Goal: Task Accomplishment & Management: Use online tool/utility

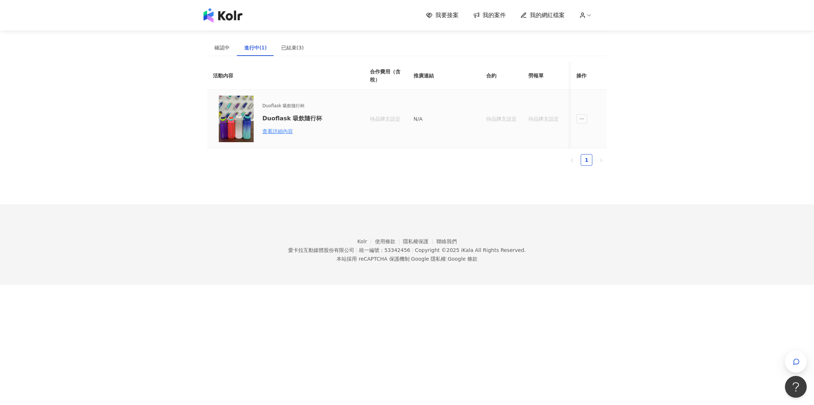
click at [510, 127] on td "待品牌主設定" at bounding box center [502, 119] width 42 height 59
click at [546, 121] on div "待品牌主設定" at bounding box center [544, 119] width 31 height 8
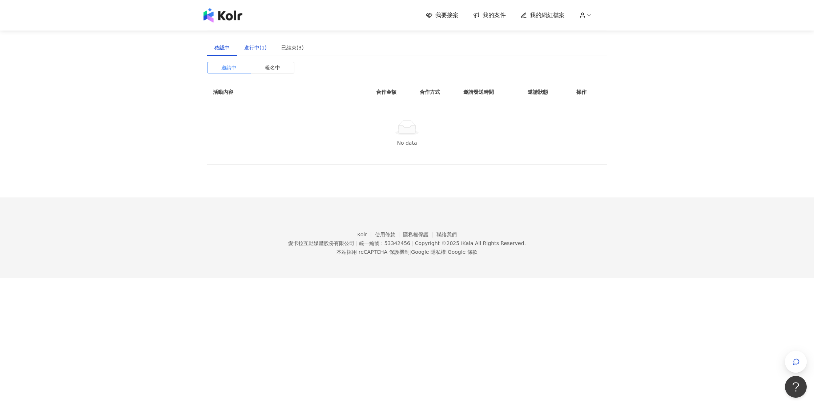
click at [251, 48] on div "進行中(1)" at bounding box center [255, 48] width 23 height 8
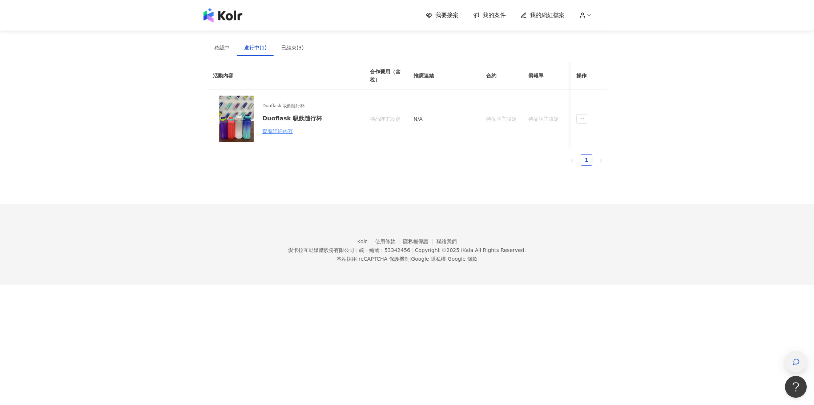
click at [798, 363] on icon "button" at bounding box center [796, 361] width 5 height 5
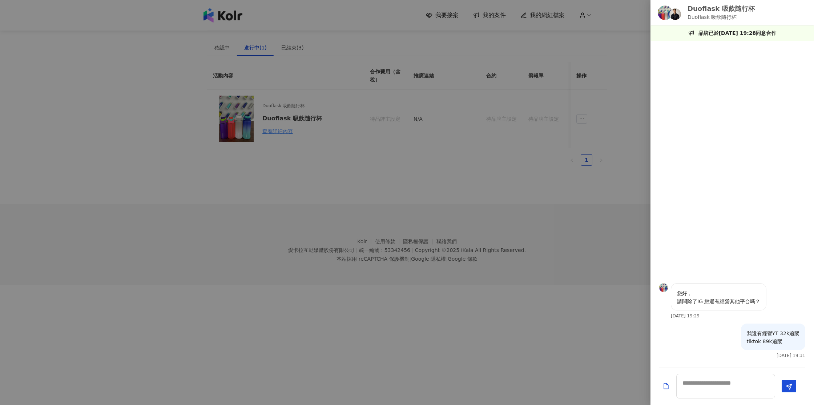
click at [578, 191] on div at bounding box center [407, 202] width 814 height 405
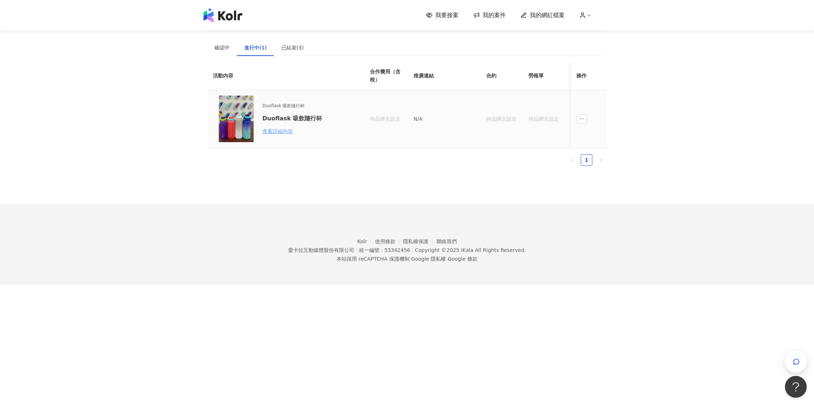
click at [279, 132] on div "查看詳細內容" at bounding box center [294, 131] width 64 height 8
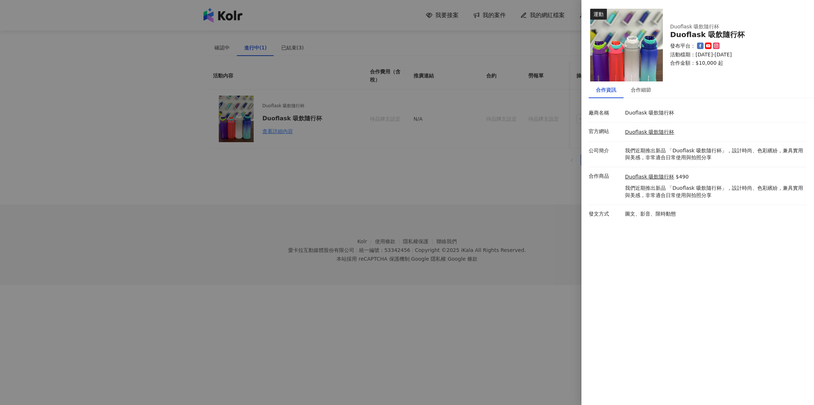
click at [463, 196] on div at bounding box center [407, 202] width 814 height 405
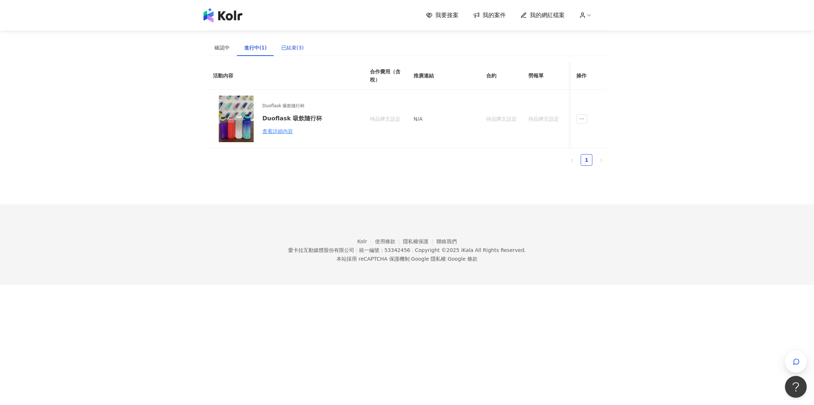
click at [291, 50] on div "已結束(3)" at bounding box center [292, 48] width 23 height 8
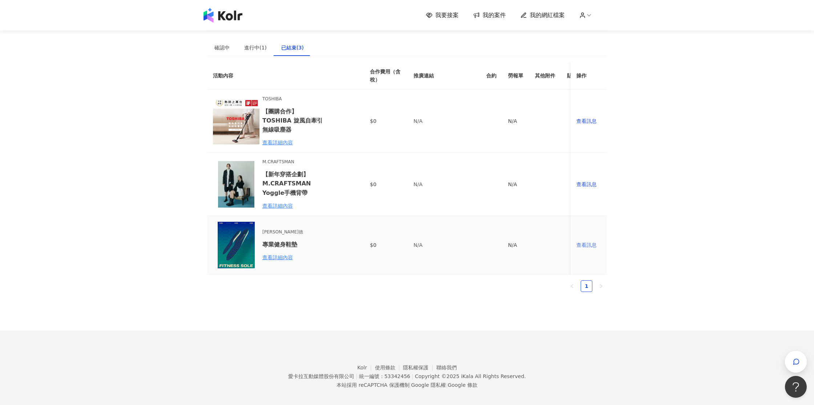
click at [590, 241] on div "查看訊息" at bounding box center [588, 245] width 25 height 8
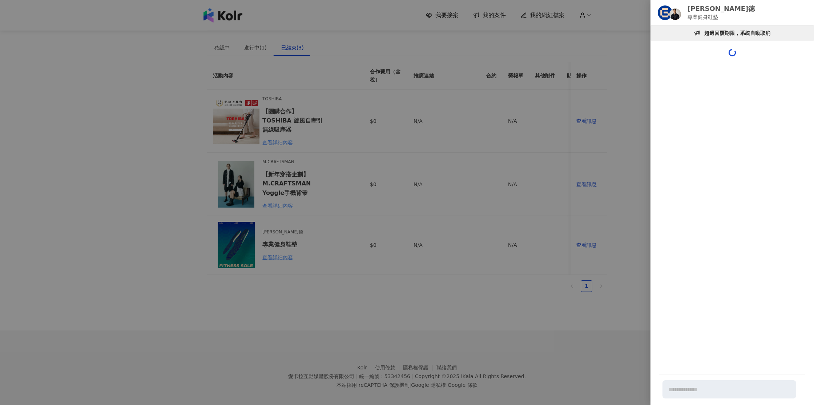
click at [632, 212] on div at bounding box center [407, 202] width 814 height 405
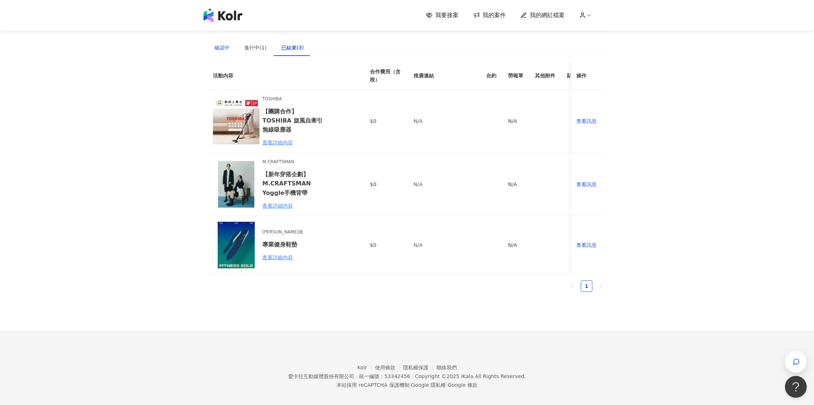
click at [227, 47] on div "確認中" at bounding box center [221, 48] width 15 height 8
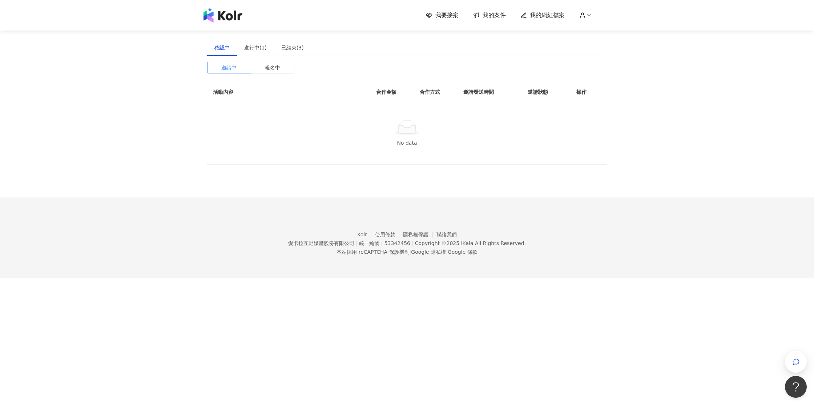
click at [450, 16] on span "我要接案" at bounding box center [446, 15] width 23 height 8
